Goal: Task Accomplishment & Management: Use online tool/utility

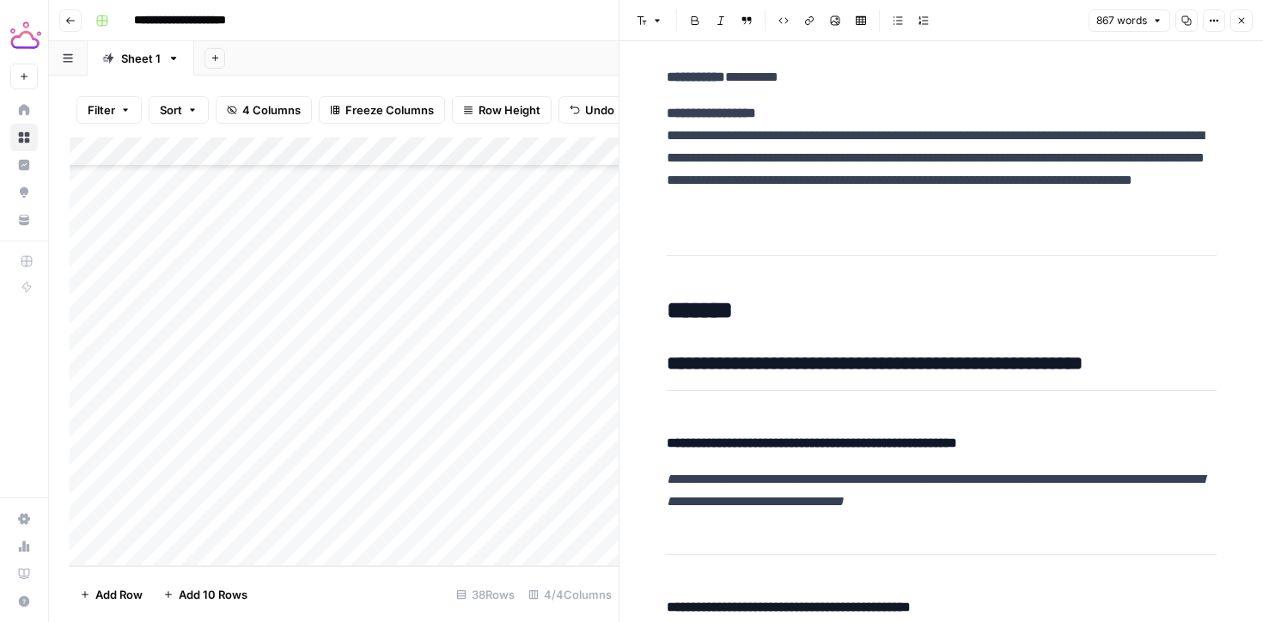
scroll to position [2489, 0]
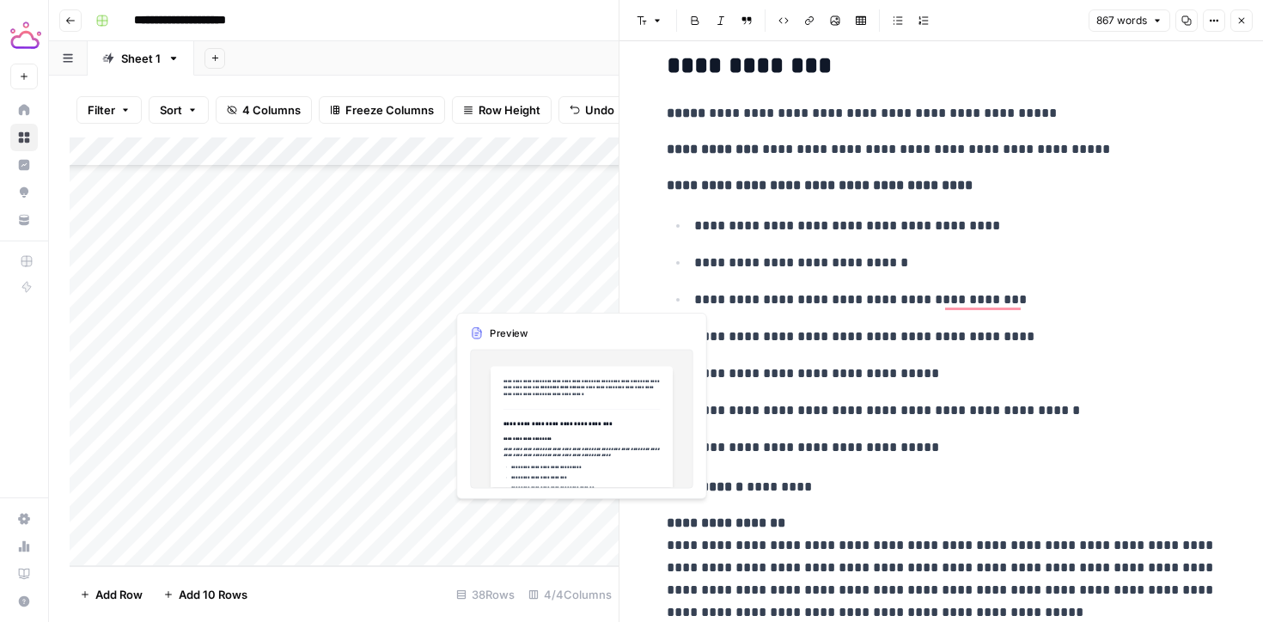
click at [502, 529] on div "Add Column" at bounding box center [344, 352] width 549 height 429
click at [519, 523] on div "Add Column" at bounding box center [344, 352] width 549 height 429
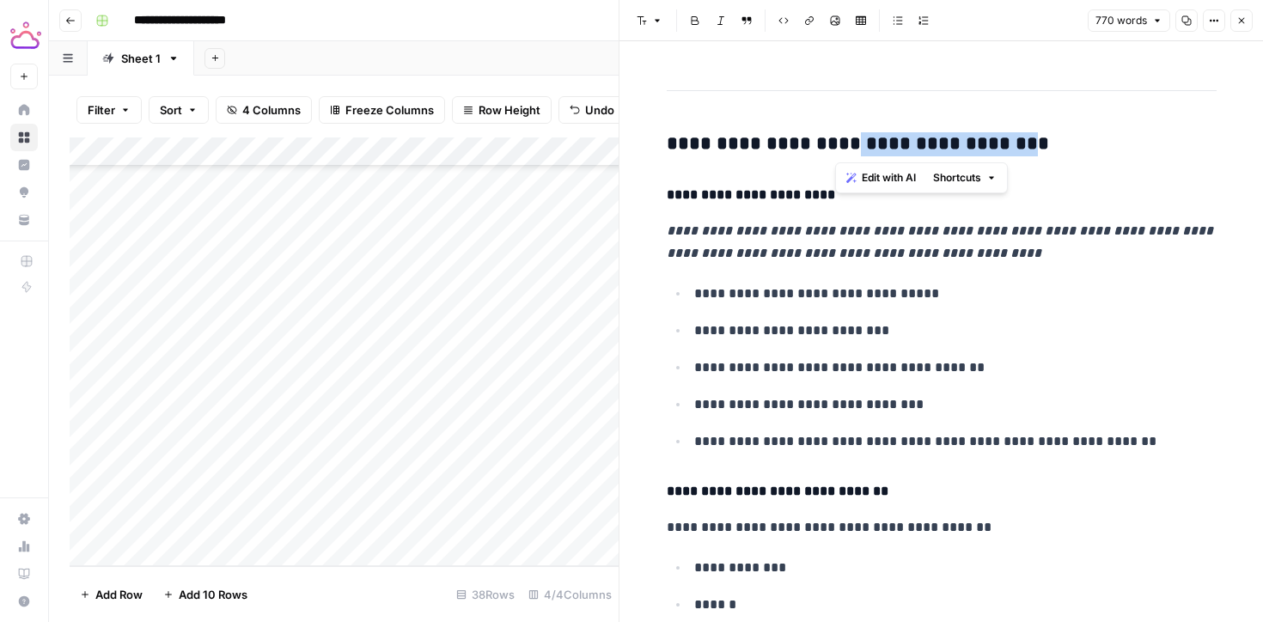
drag, startPoint x: 994, startPoint y: 150, endPoint x: 839, endPoint y: 153, distance: 154.7
click at [839, 153] on h3 "**********" at bounding box center [942, 144] width 550 height 24
click at [178, 553] on div "Add Column" at bounding box center [344, 352] width 549 height 429
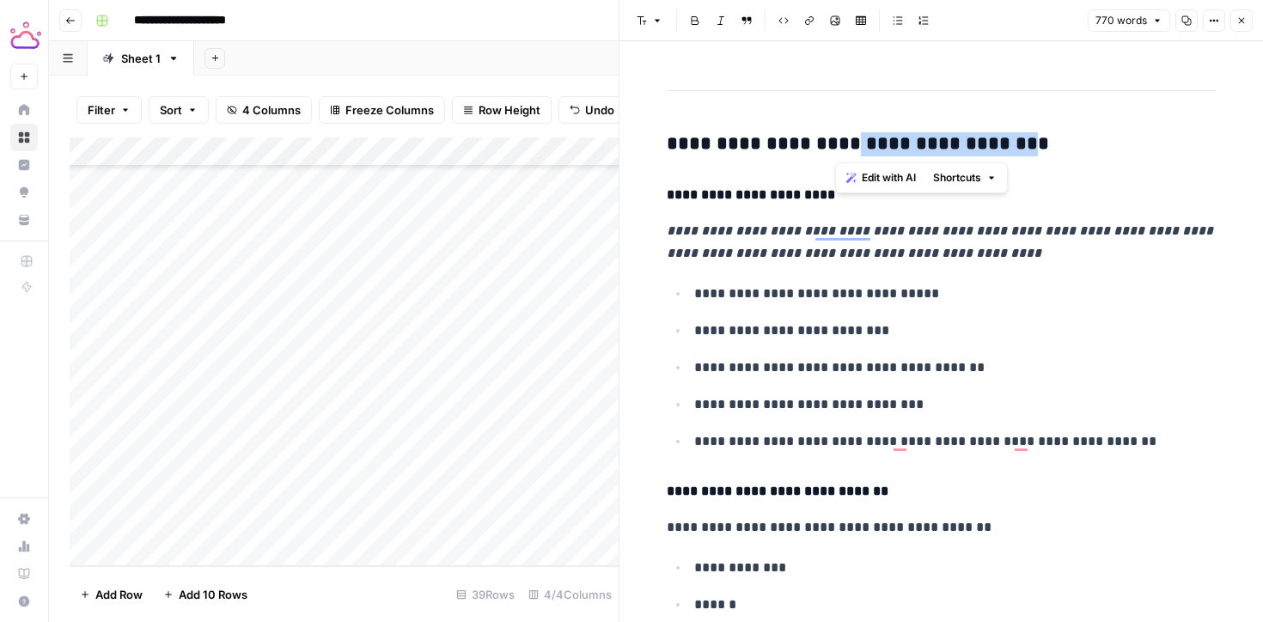
click at [212, 517] on div "Add Column" at bounding box center [344, 352] width 549 height 429
click at [222, 517] on div "Add Column" at bounding box center [344, 352] width 549 height 429
type textarea "**********"
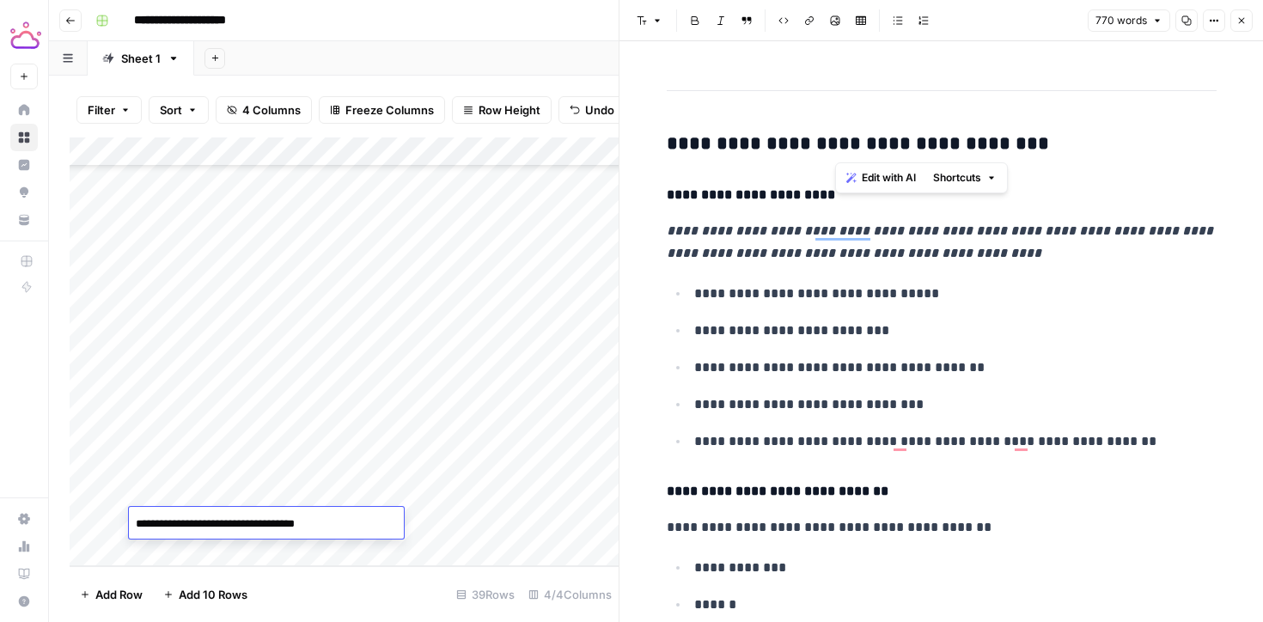
click at [486, 511] on div "Add Column" at bounding box center [344, 352] width 549 height 429
click at [352, 522] on div "Add Column" at bounding box center [344, 352] width 549 height 429
click at [1234, 9] on header "Font style Bold Italic Block quote Code block Link Image Insert Table Bulleted …" at bounding box center [942, 20] width 644 height 41
click at [1247, 23] on button "Close" at bounding box center [1242, 20] width 22 height 22
